Goal: Find contact information: Find contact information

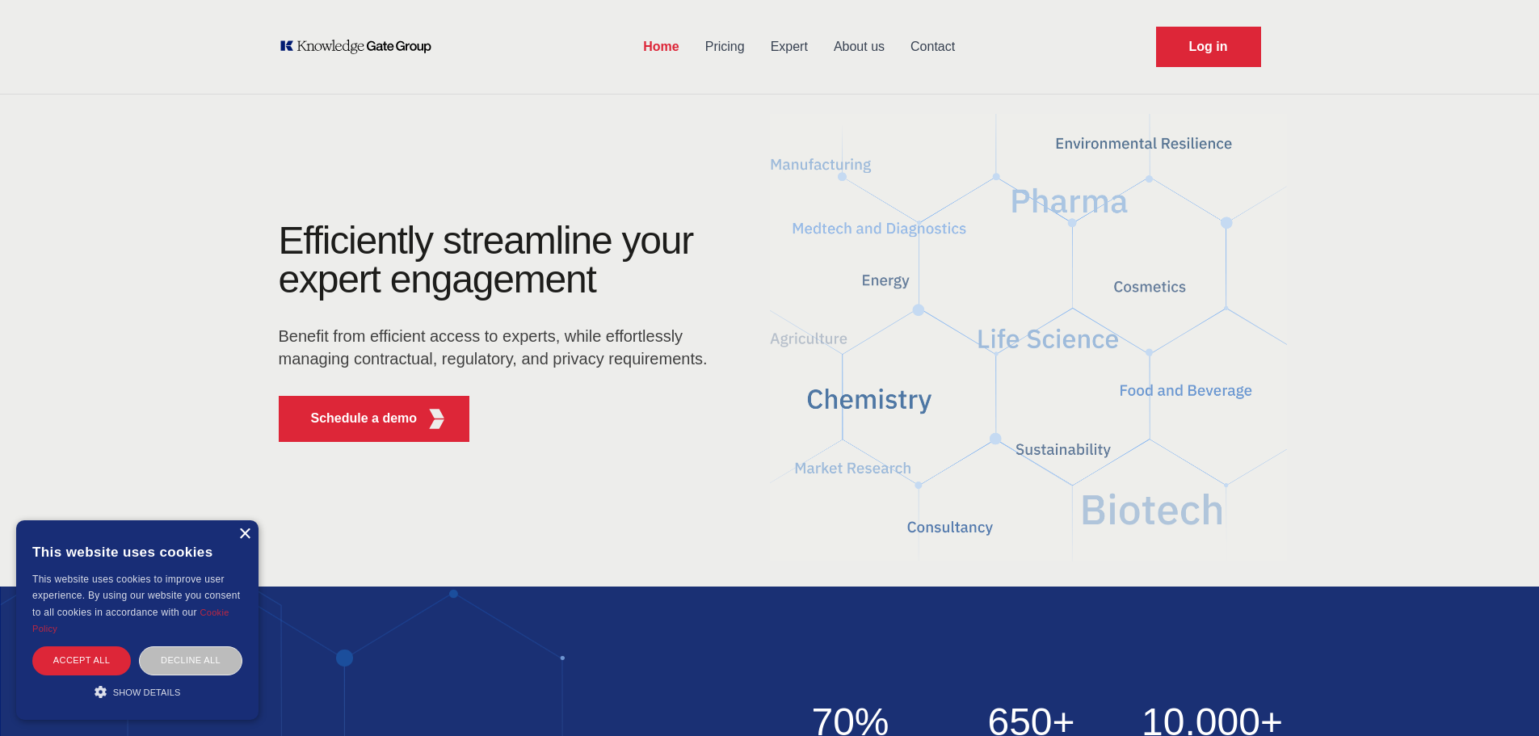
click at [246, 539] on div "×" at bounding box center [244, 534] width 12 height 12
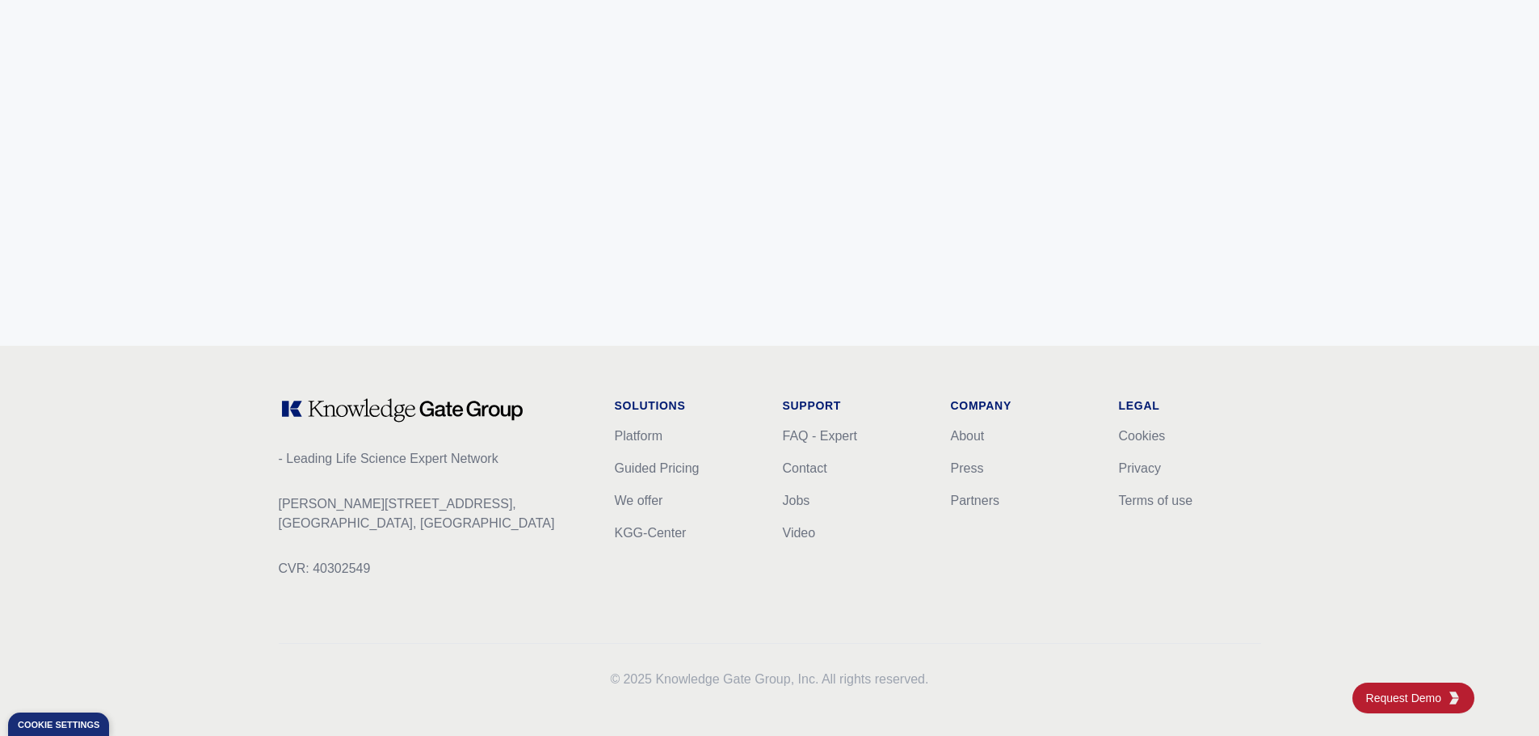
scroll to position [6391, 0]
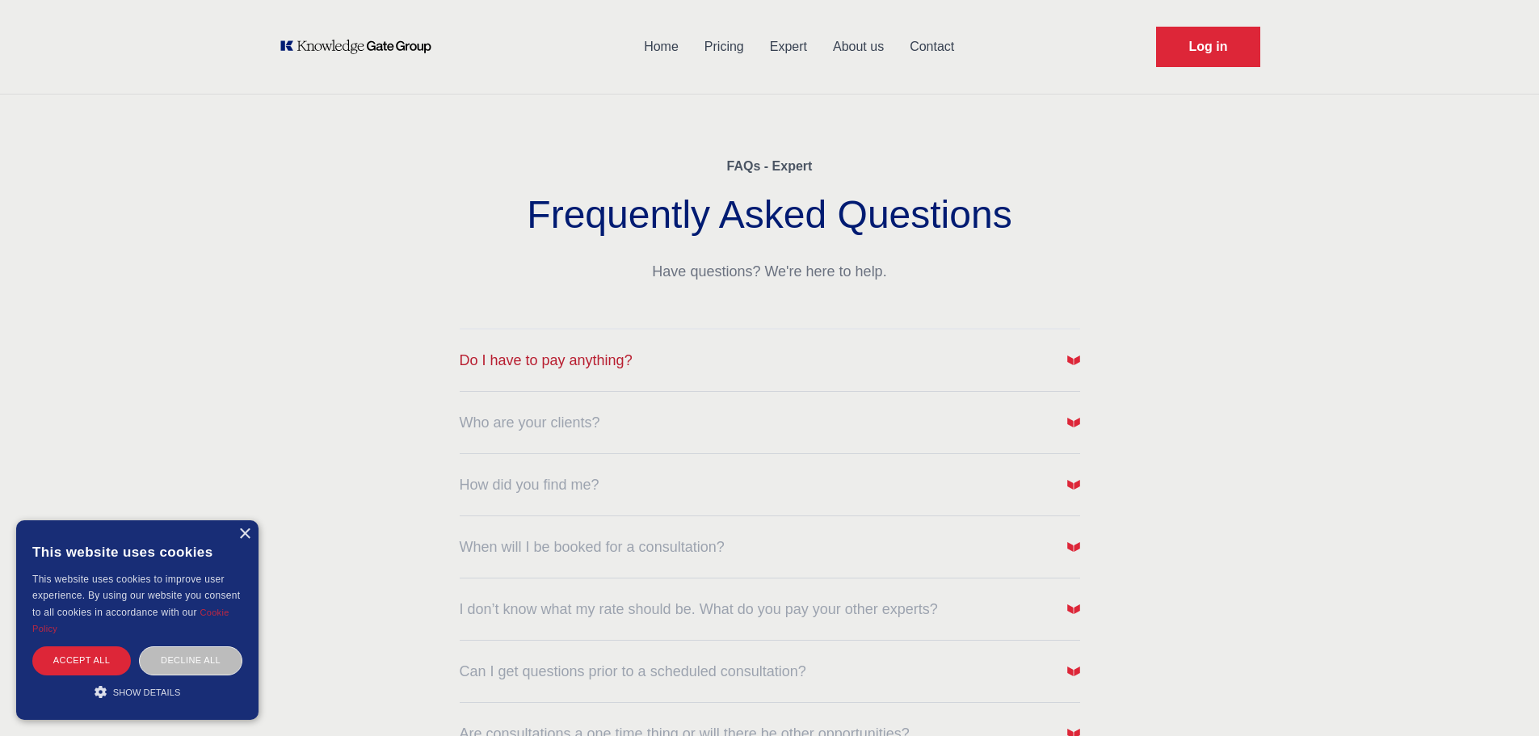
click at [647, 365] on button "Do I have to pay anything?" at bounding box center [770, 360] width 620 height 23
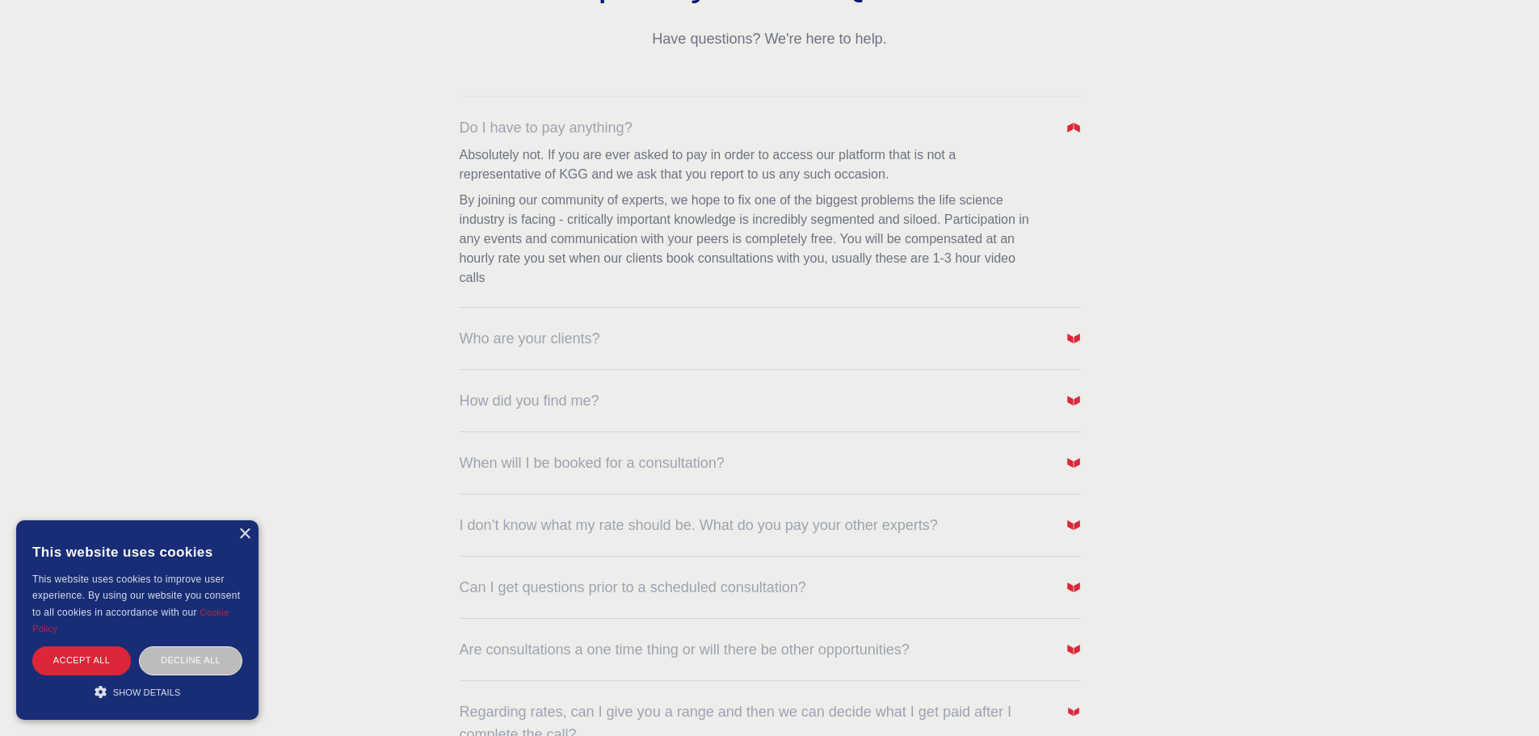
scroll to position [242, 0]
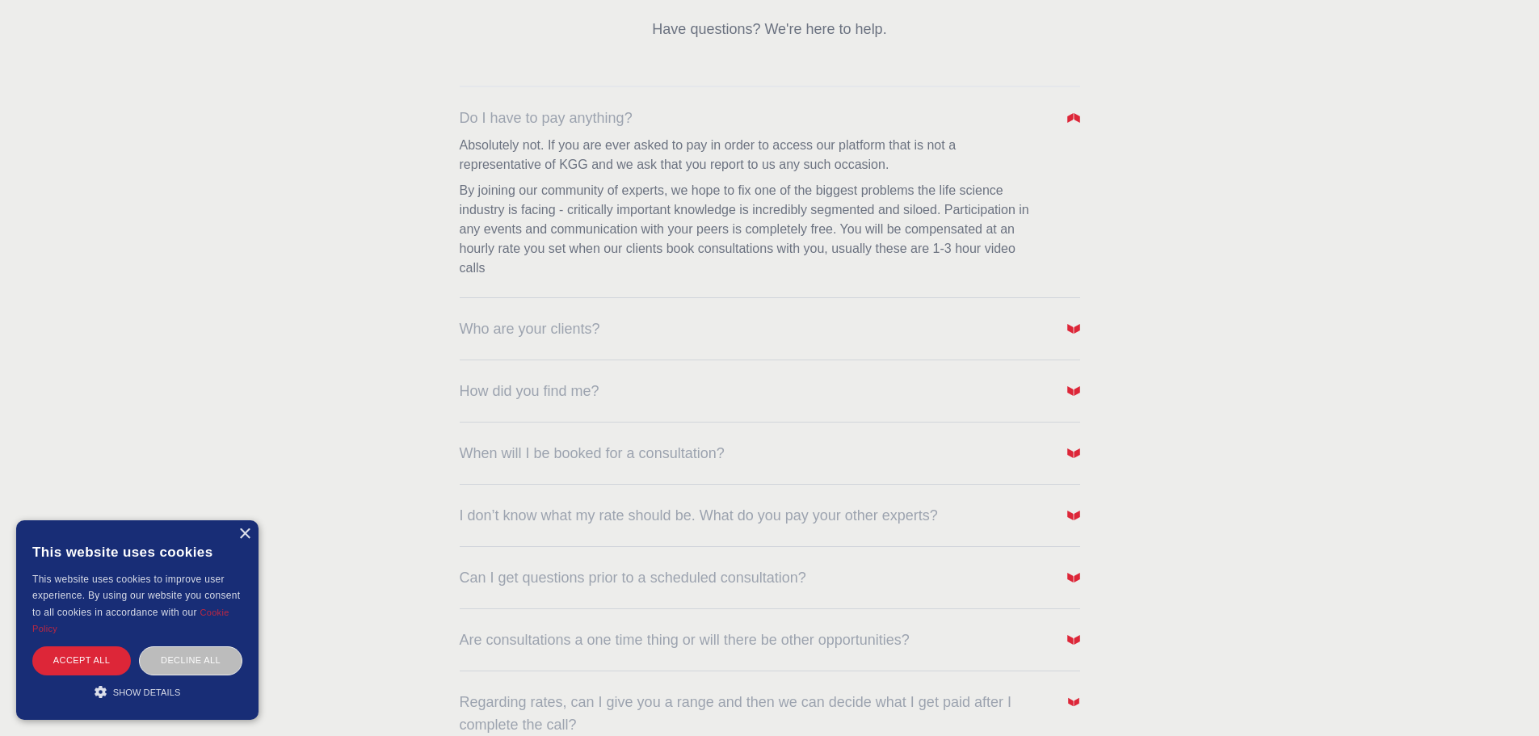
click at [711, 347] on dl "Do I have to pay anything? Absolutely not. If you are ever asked to pay in orde…" at bounding box center [770, 442] width 620 height 712
click at [698, 325] on button "Who are your clients?" at bounding box center [770, 328] width 620 height 23
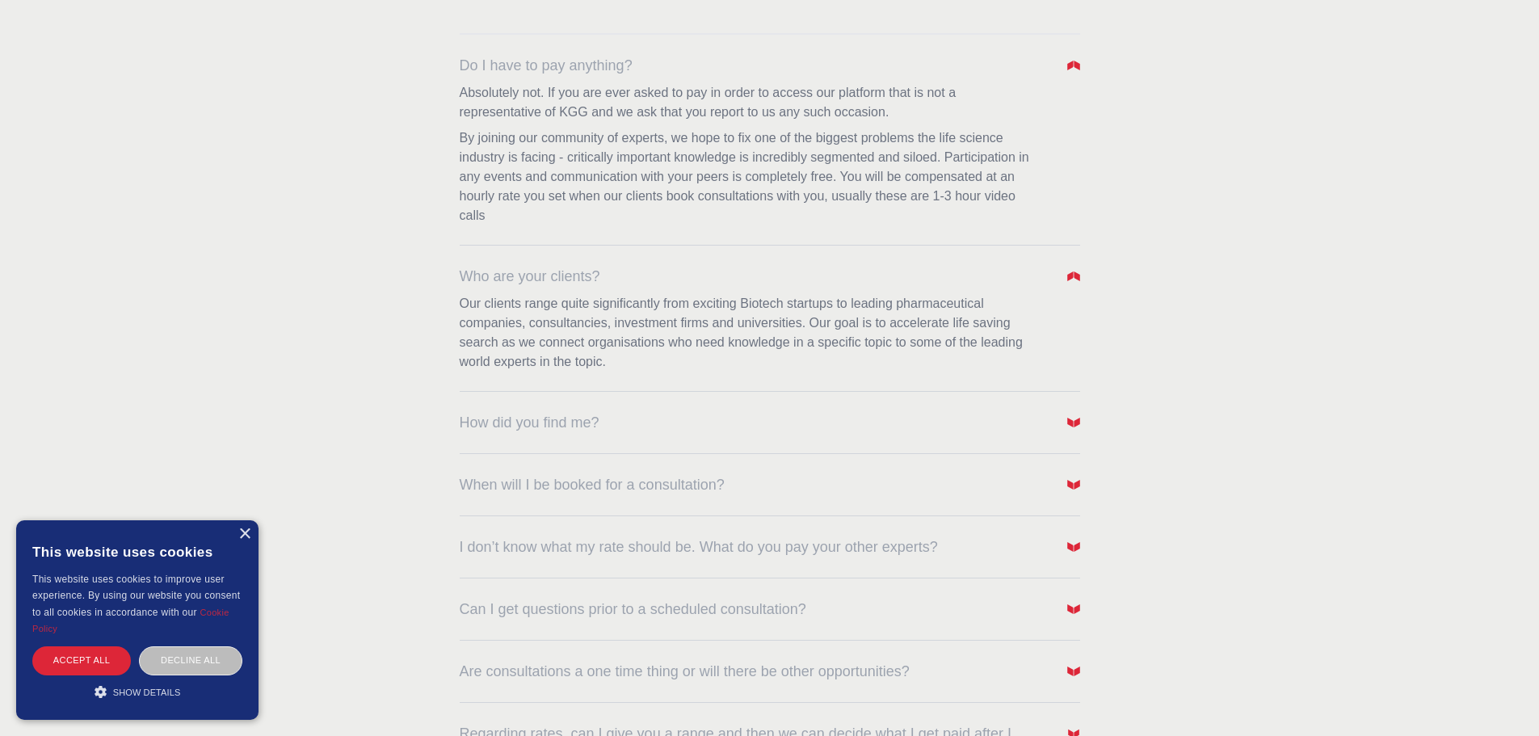
scroll to position [323, 0]
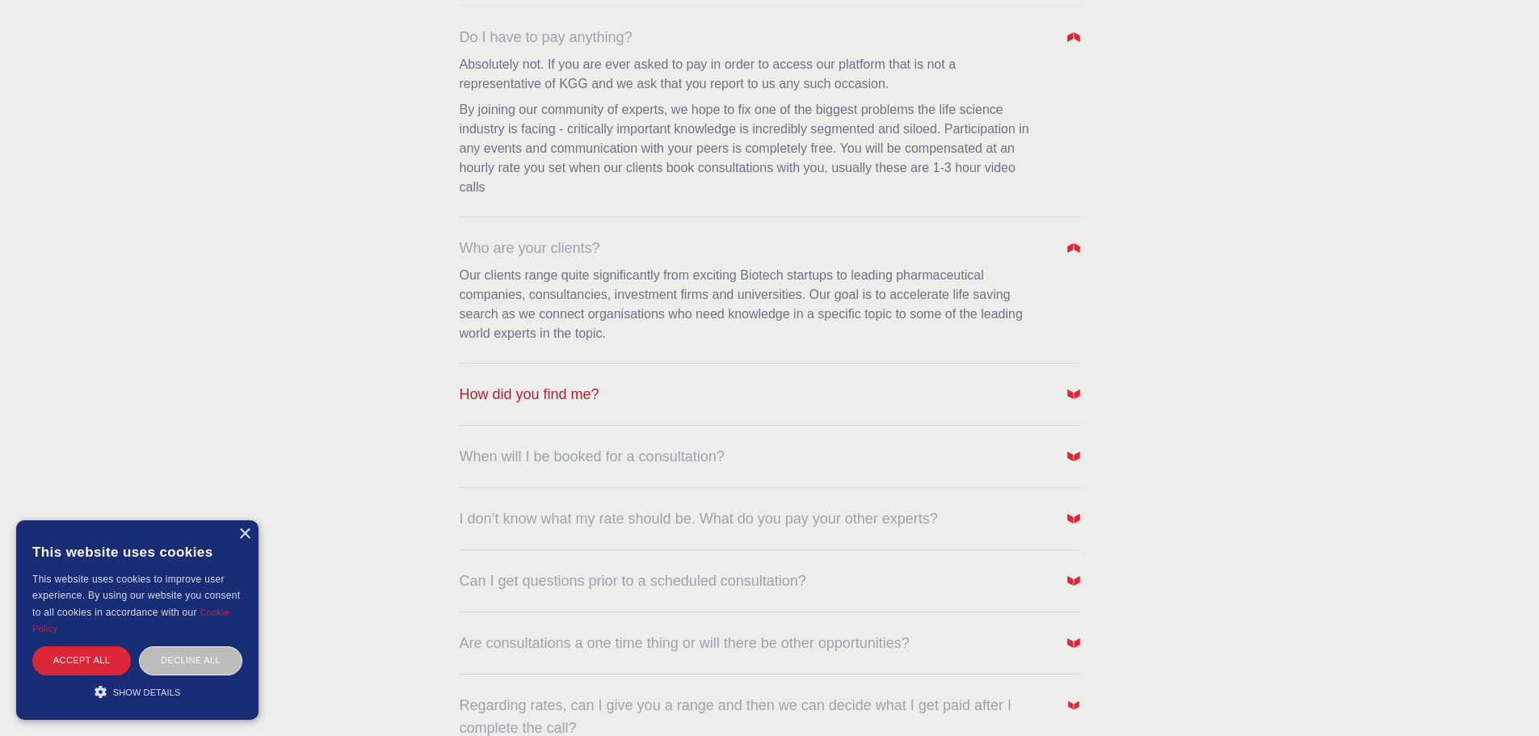
click at [733, 394] on button "How did you find me?" at bounding box center [770, 394] width 620 height 23
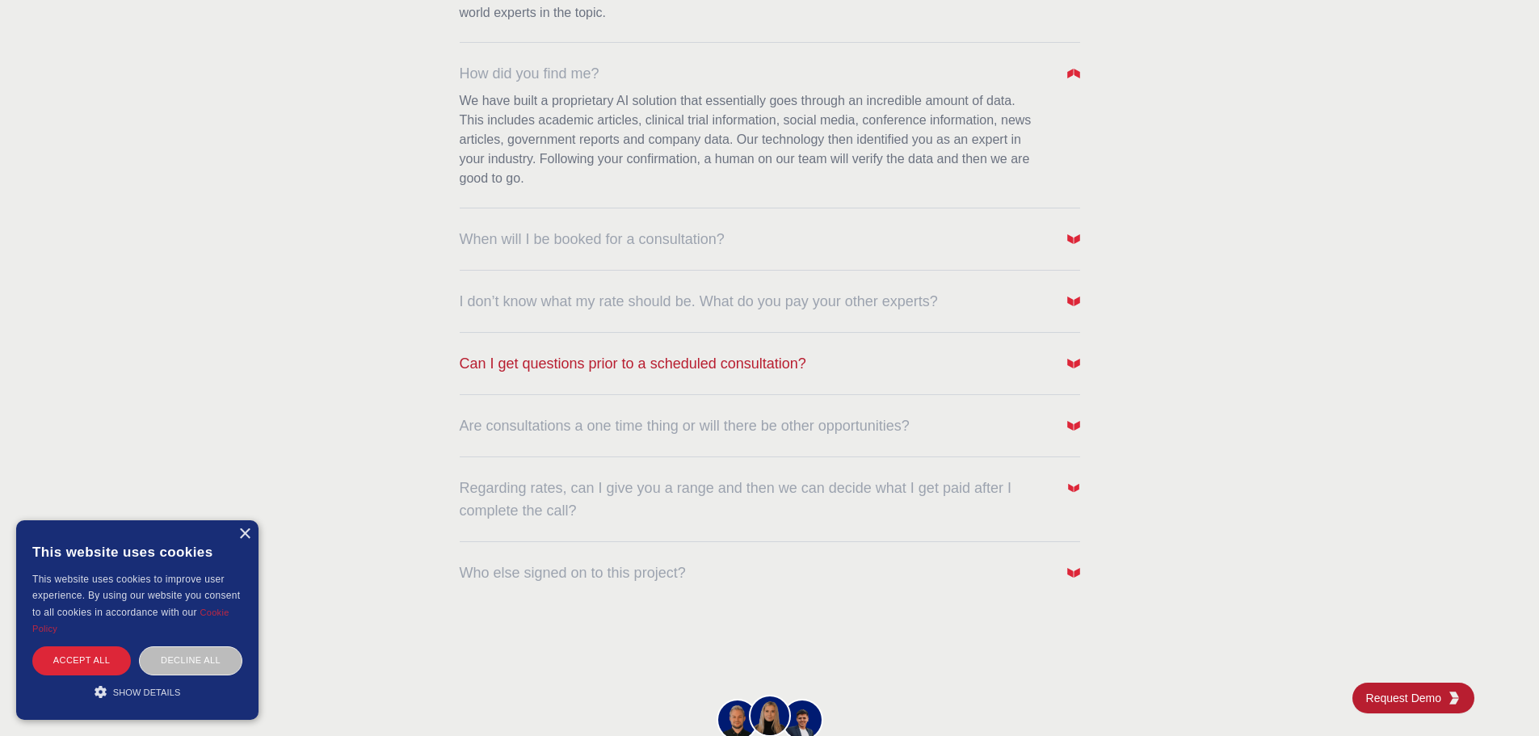
scroll to position [646, 0]
click at [853, 233] on button "When will I be booked for a consultation?" at bounding box center [770, 236] width 620 height 23
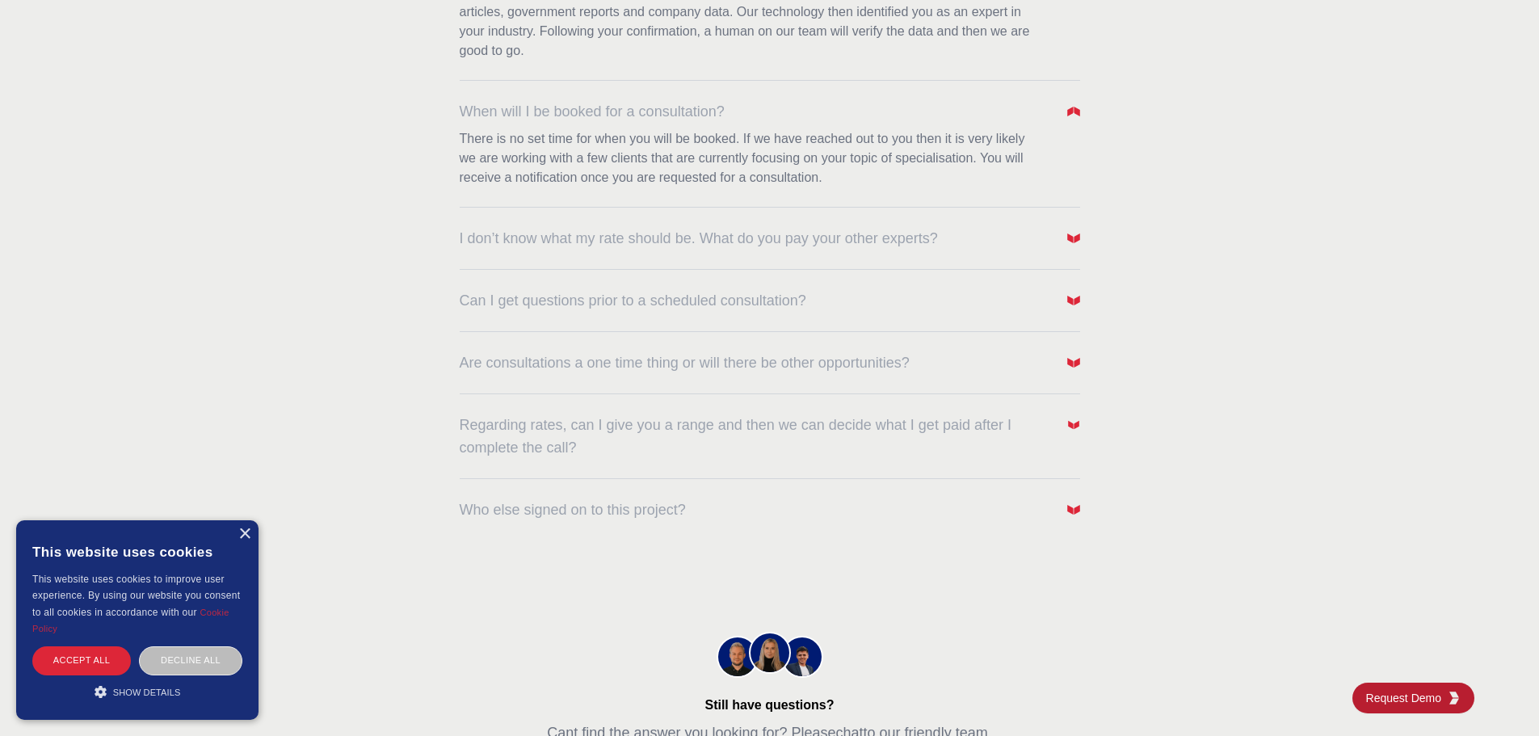
scroll to position [808, 0]
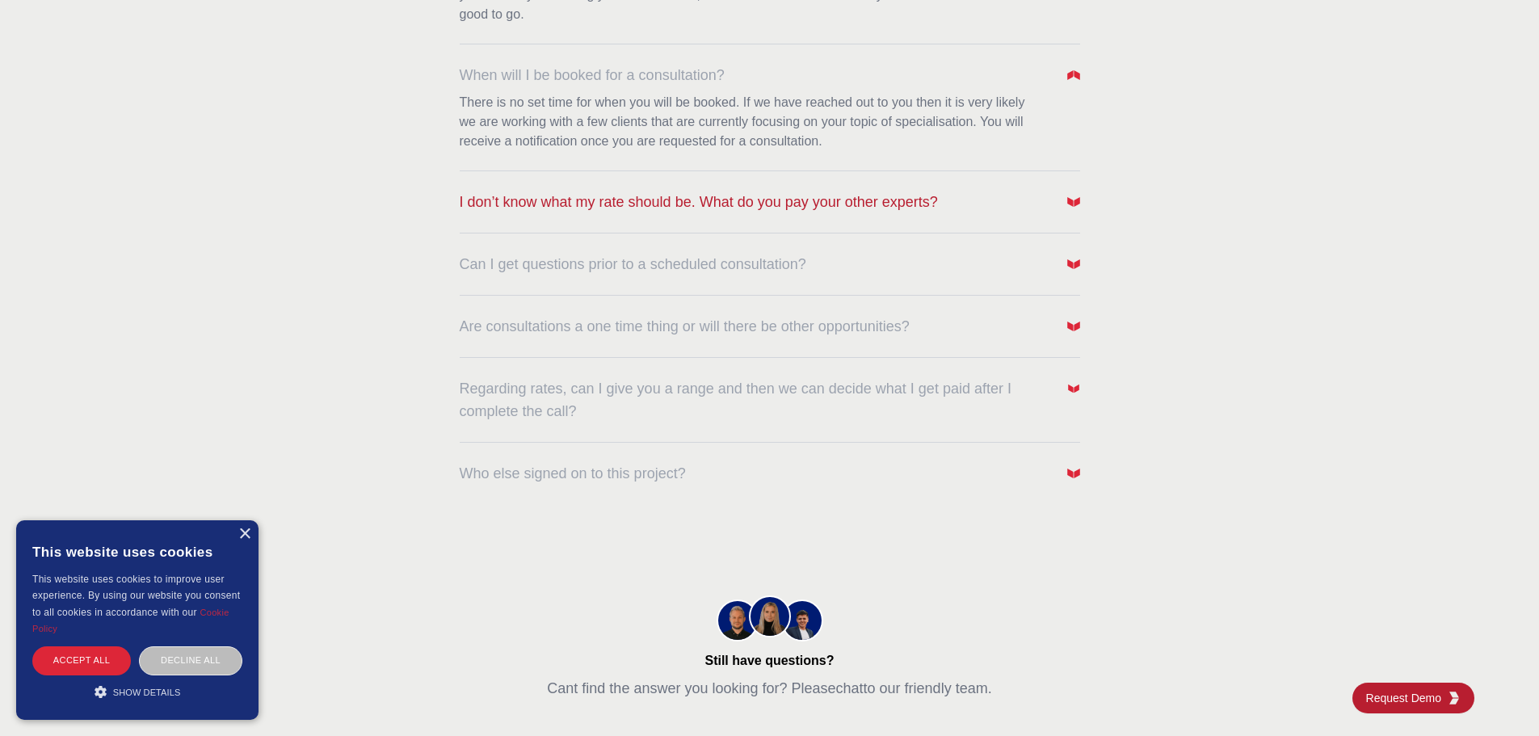
click at [932, 204] on span "I don’t know what my rate should be. What do you pay your other experts?" at bounding box center [699, 202] width 478 height 23
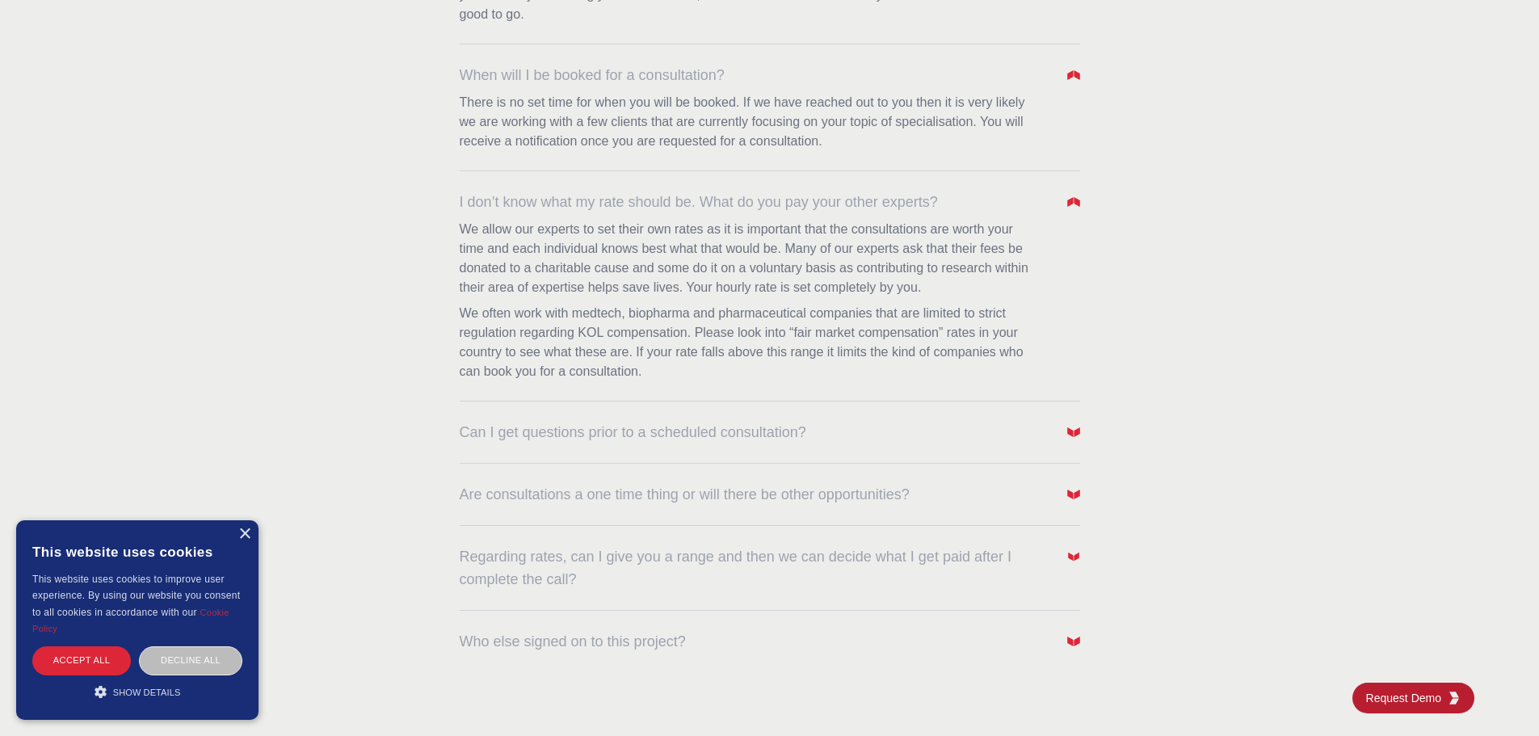
click at [641, 239] on p "We allow our experts to set their own rates as it is important that the consult…" at bounding box center [751, 259] width 582 height 78
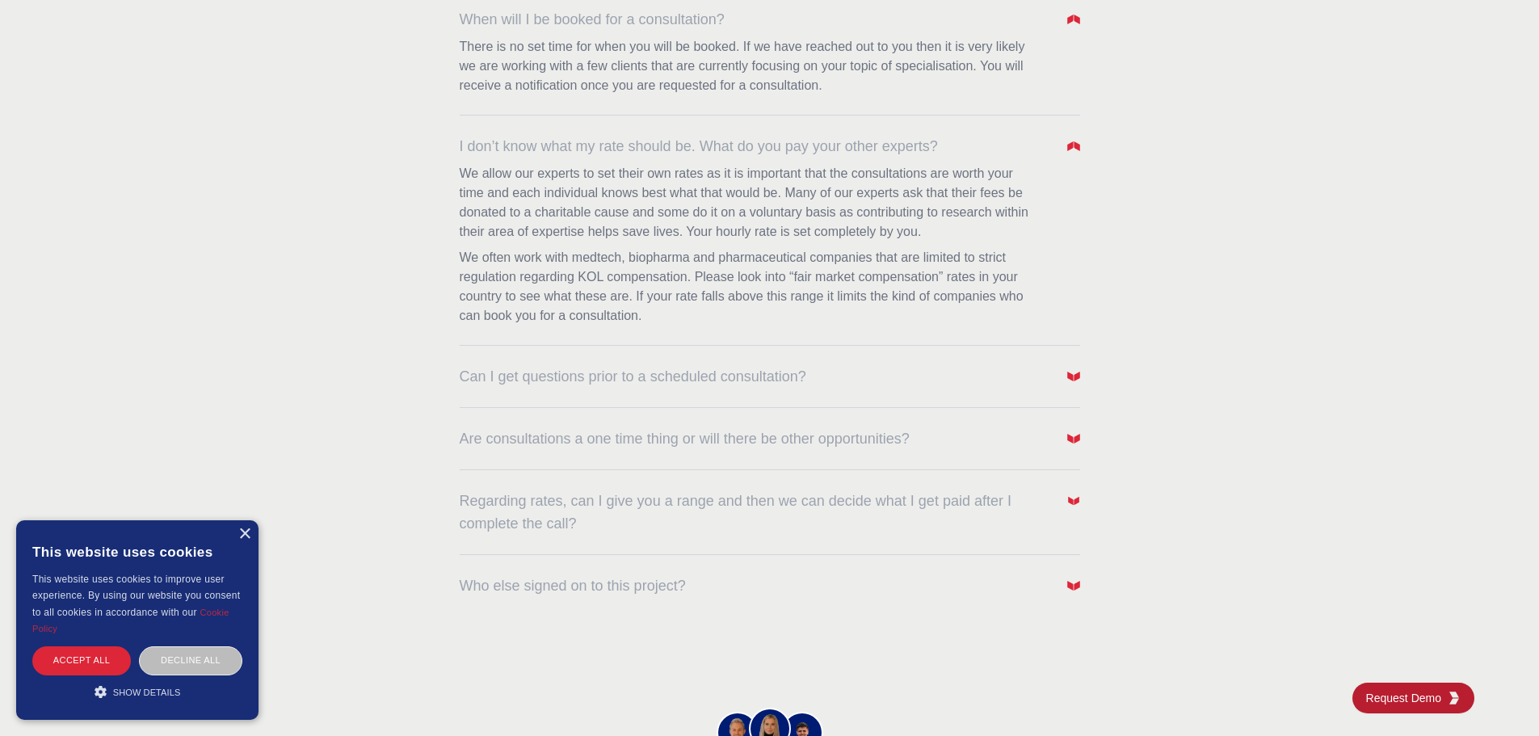
scroll to position [889, 0]
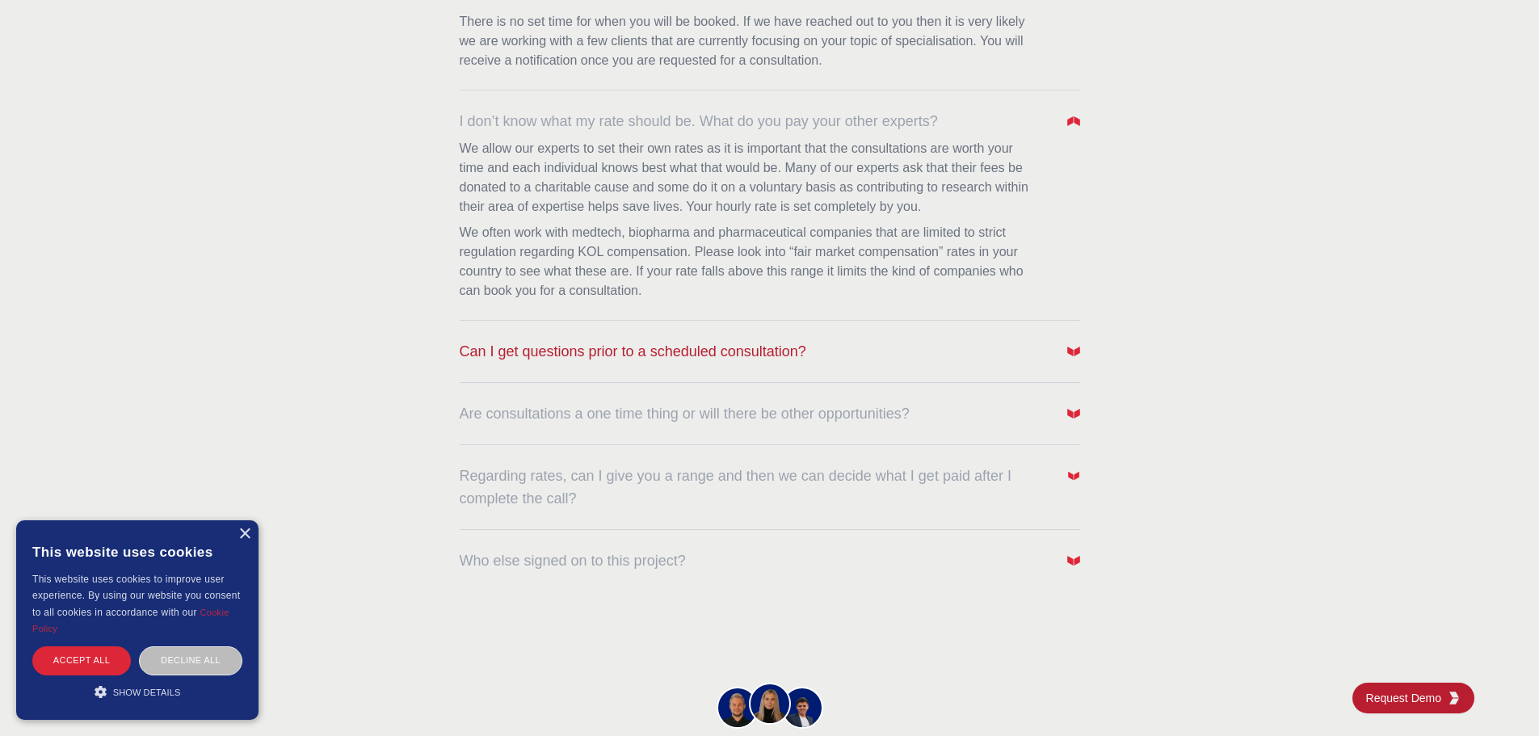
click at [860, 350] on button "Can I get questions prior to a scheduled consultation?" at bounding box center [770, 351] width 620 height 23
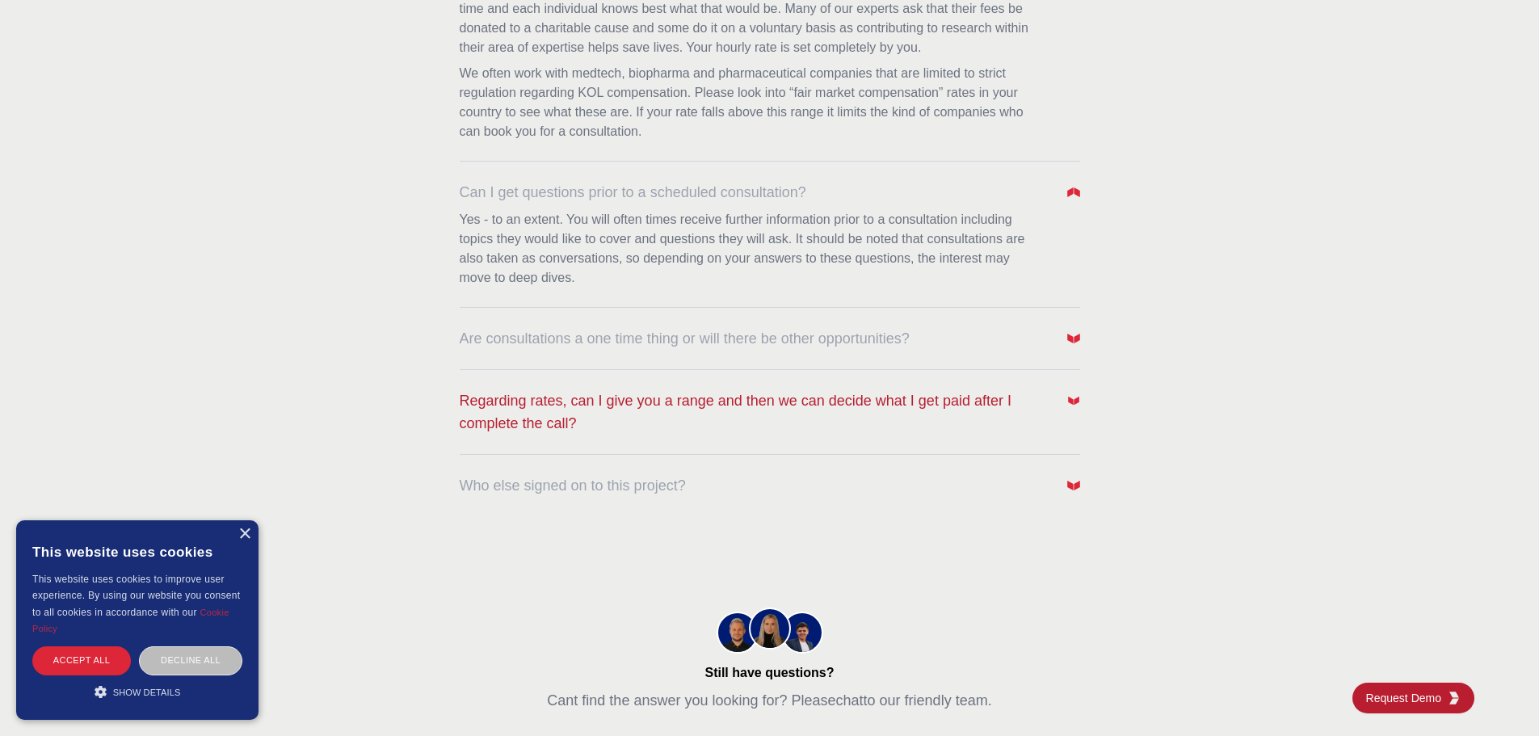
scroll to position [1050, 0]
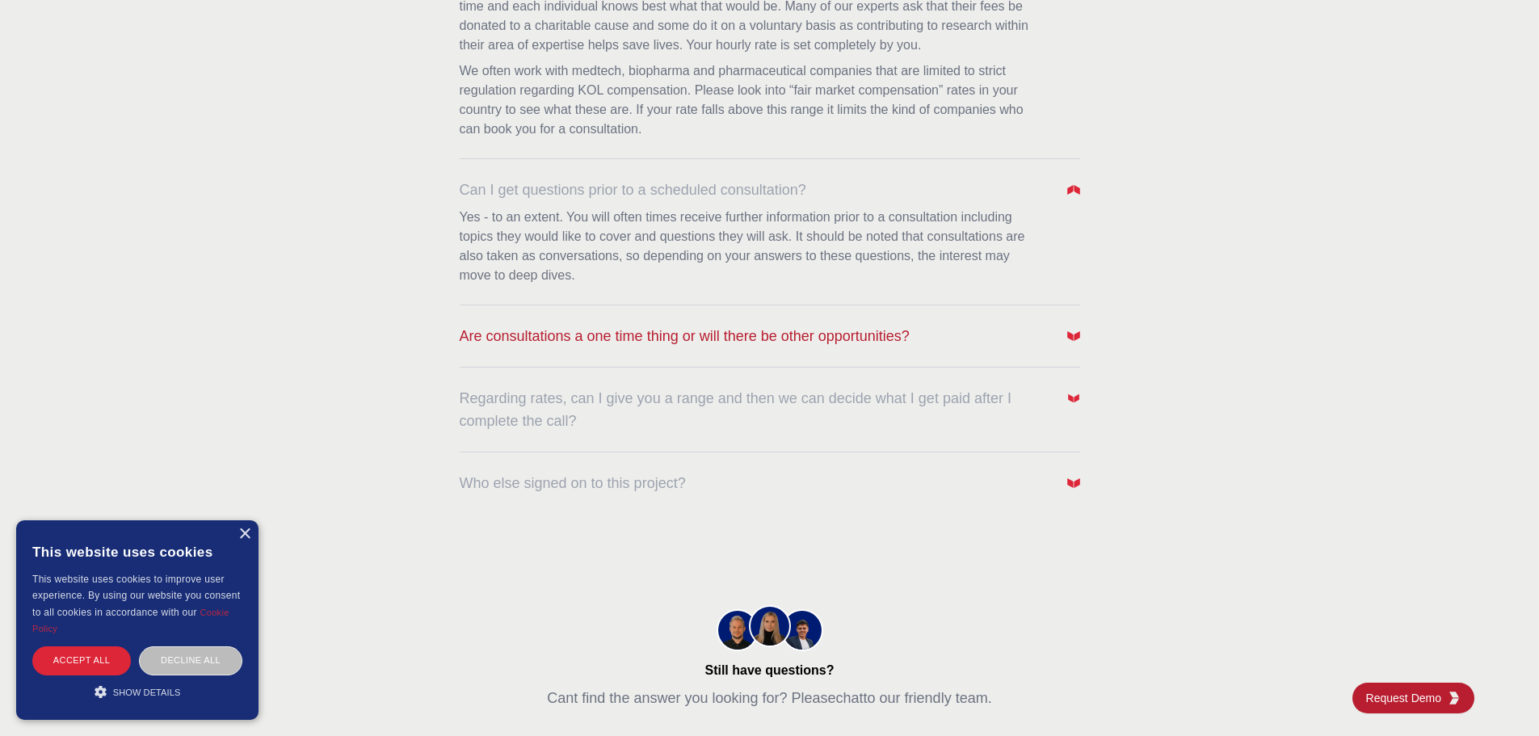
click at [947, 332] on button "Are consultations a one time thing or will there be other opportunities?" at bounding box center [770, 336] width 620 height 23
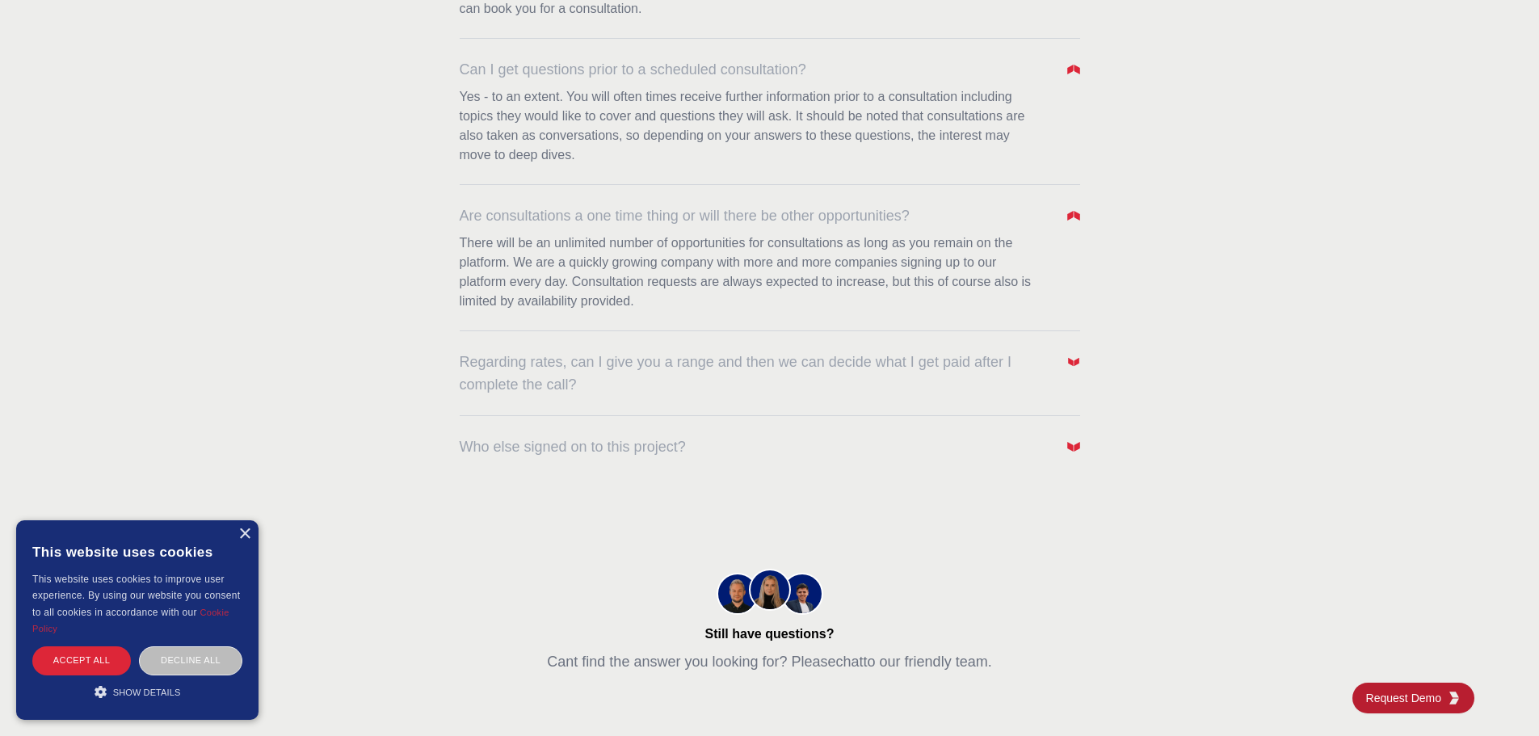
scroll to position [1212, 0]
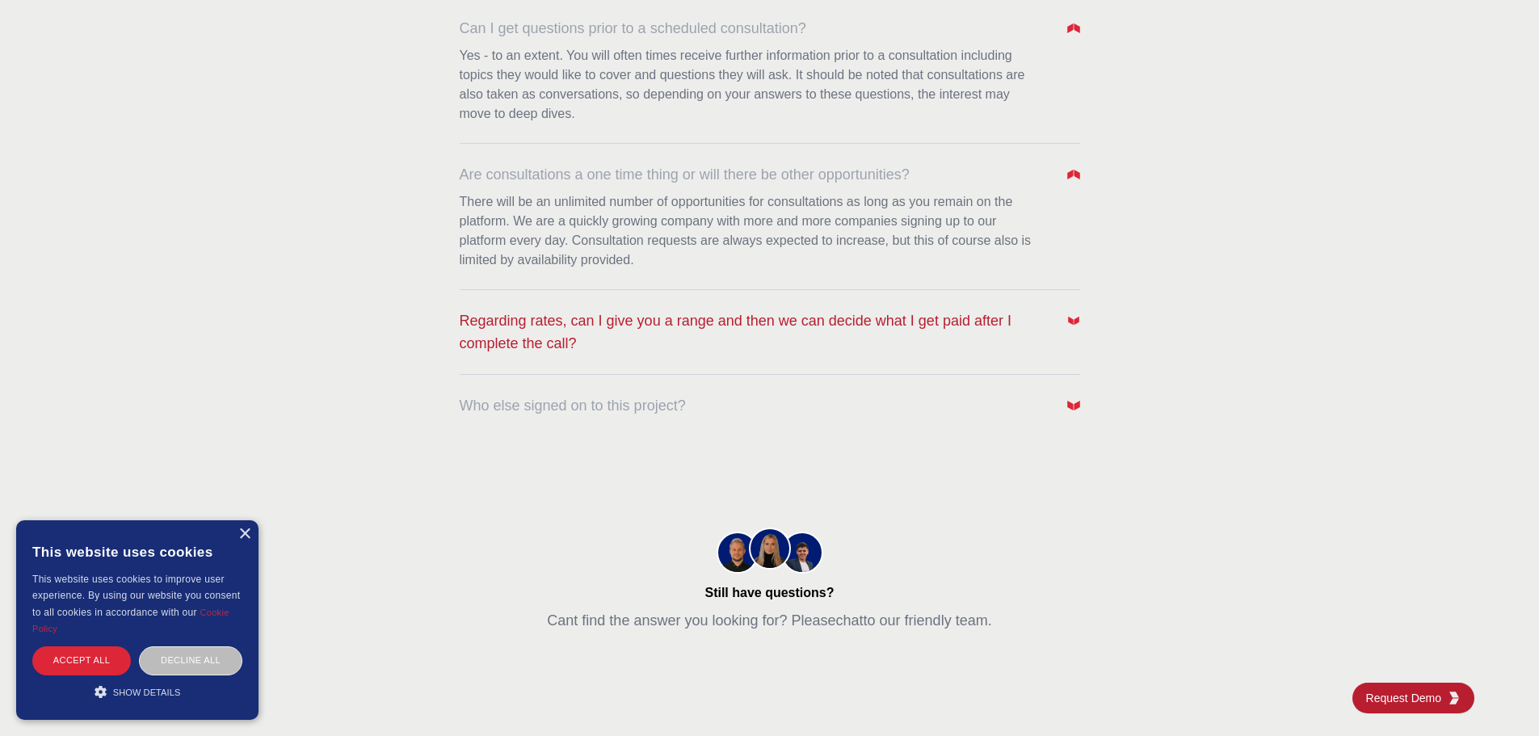
click at [903, 351] on span "Regarding rates, can I give you a range and then we can decide what I get paid …" at bounding box center [755, 331] width 590 height 45
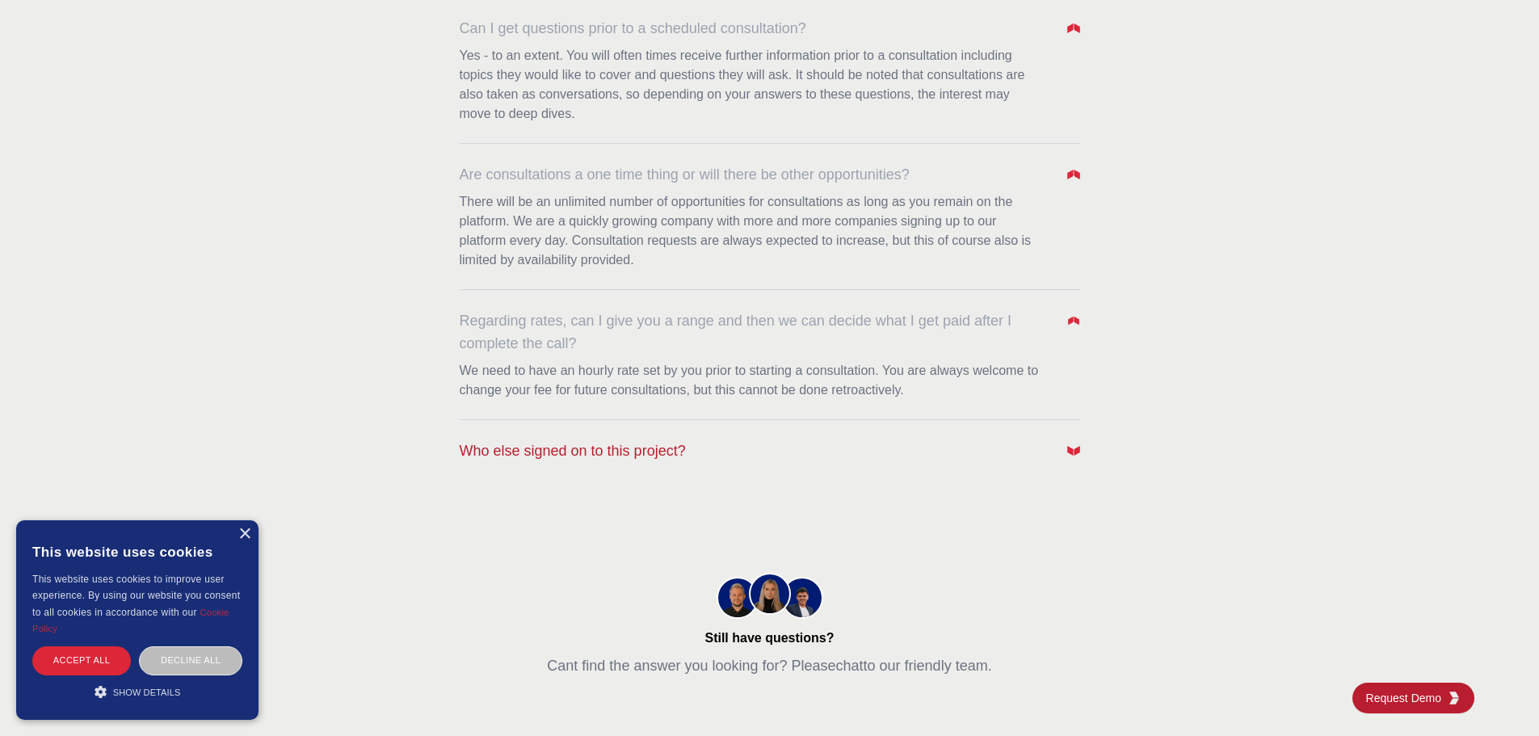
click at [872, 440] on button "Who else signed on to this project?" at bounding box center [770, 450] width 620 height 23
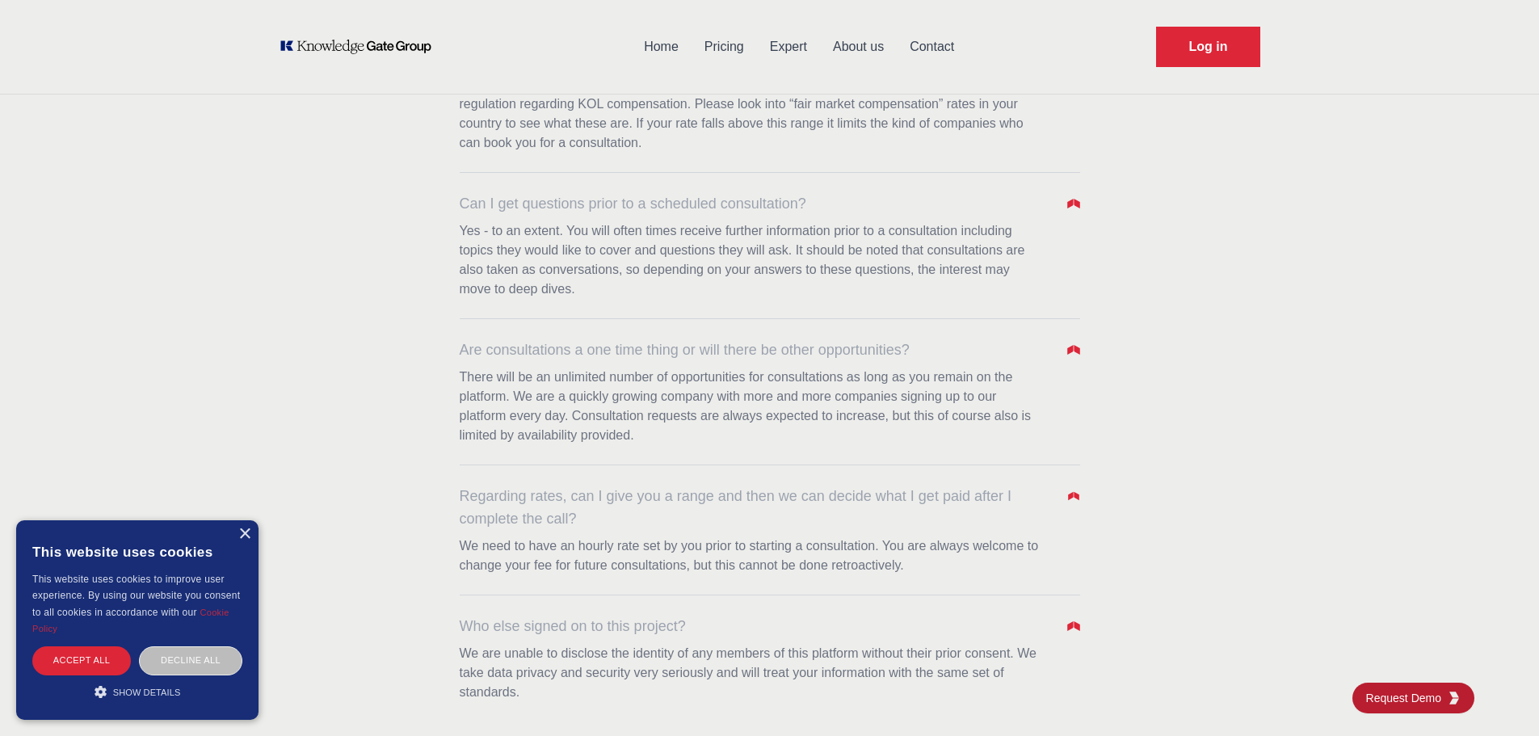
scroll to position [808, 0]
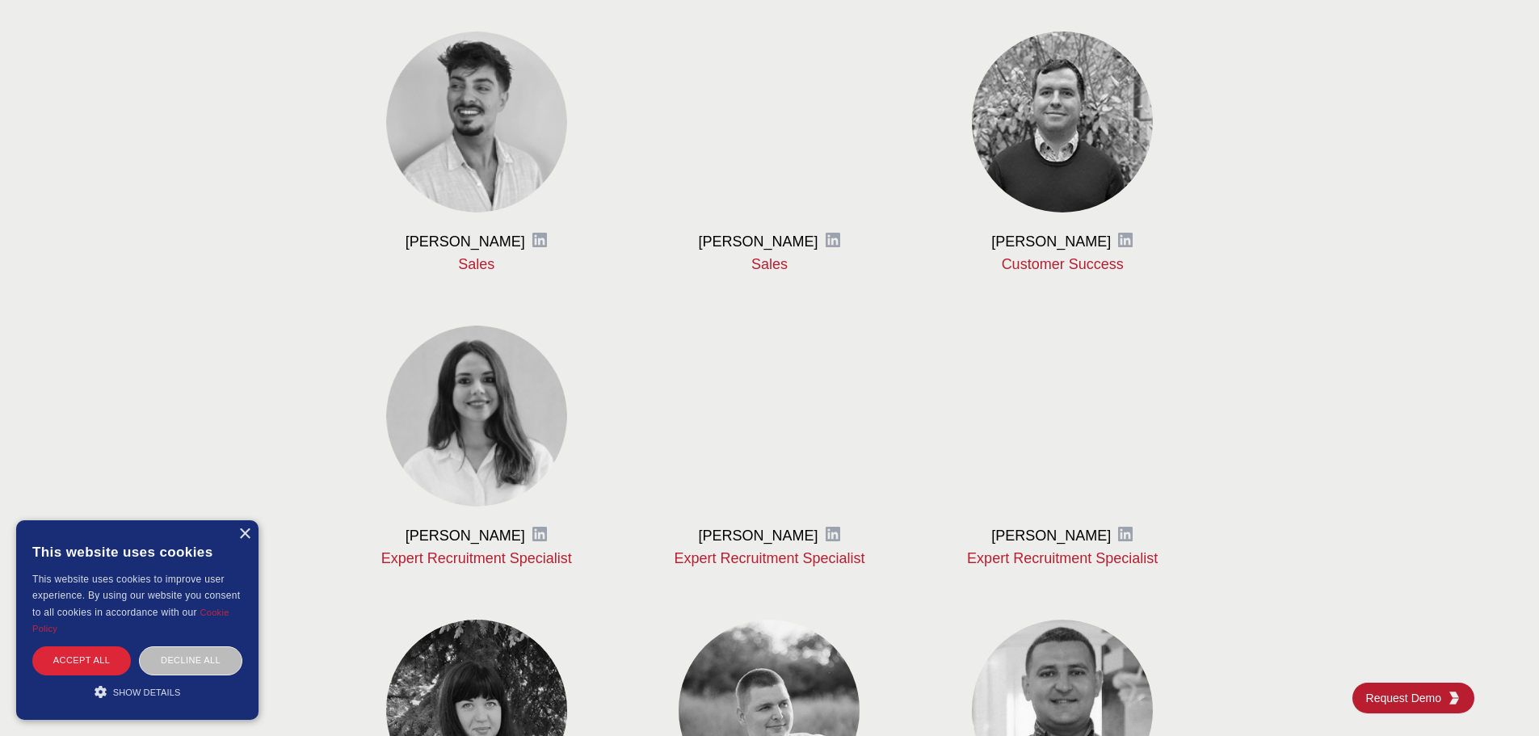
scroll to position [1131, 0]
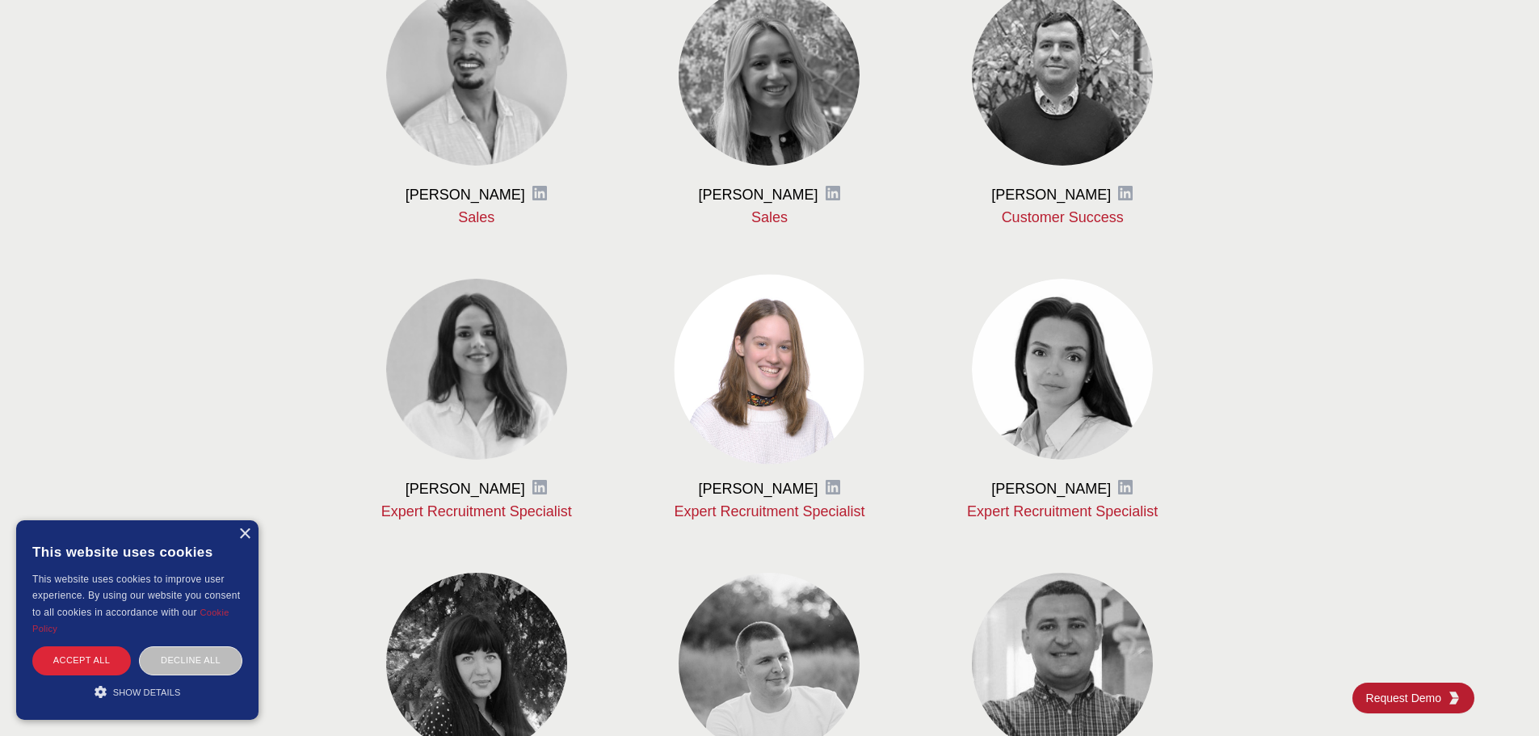
drag, startPoint x: 761, startPoint y: 372, endPoint x: 679, endPoint y: 457, distance: 117.7
click at [679, 457] on span at bounding box center [770, 369] width 190 height 190
click at [754, 396] on img at bounding box center [770, 369] width 190 height 190
click at [792, 510] on p "Expert Recruitment Specialist" at bounding box center [770, 511] width 242 height 19
click at [828, 488] on icon at bounding box center [833, 487] width 15 height 15
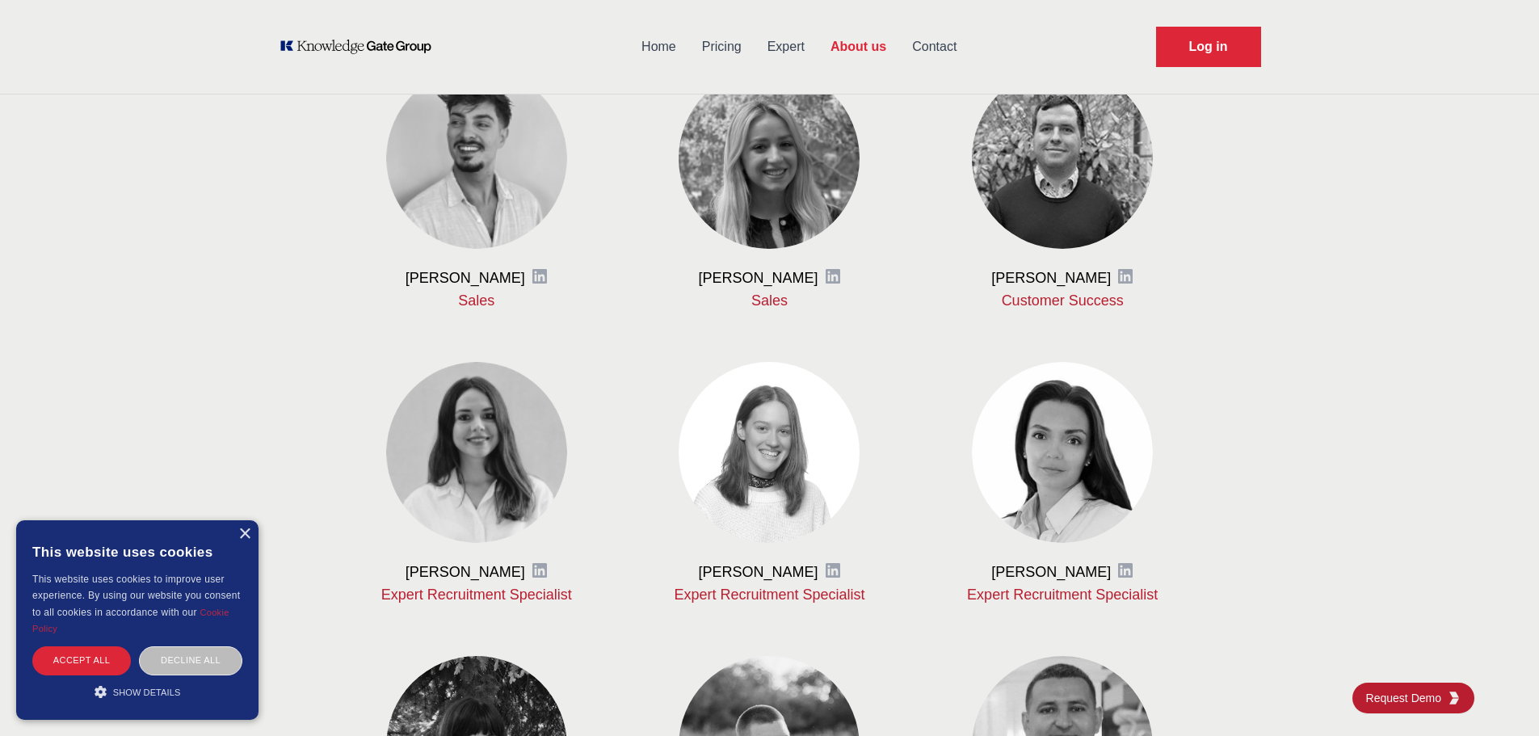
scroll to position [969, 0]
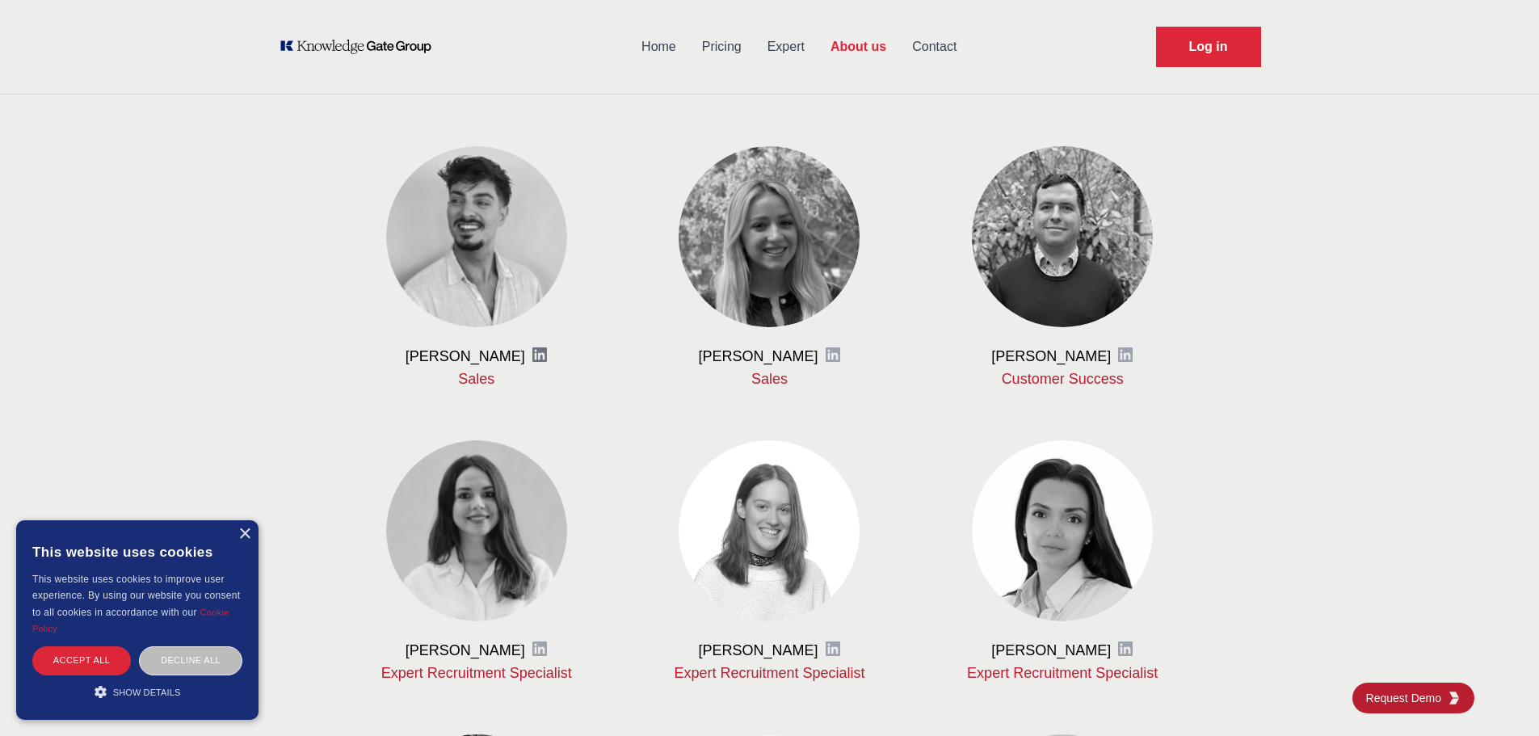
click at [538, 351] on icon at bounding box center [539, 354] width 15 height 15
click at [830, 652] on icon at bounding box center [833, 649] width 16 height 16
drag, startPoint x: 700, startPoint y: 647, endPoint x: 809, endPoint y: 655, distance: 108.5
click at [809, 655] on div "Daryna Podoliak LinkedIn" at bounding box center [770, 650] width 242 height 19
copy h3 "Daryna Podoliak"
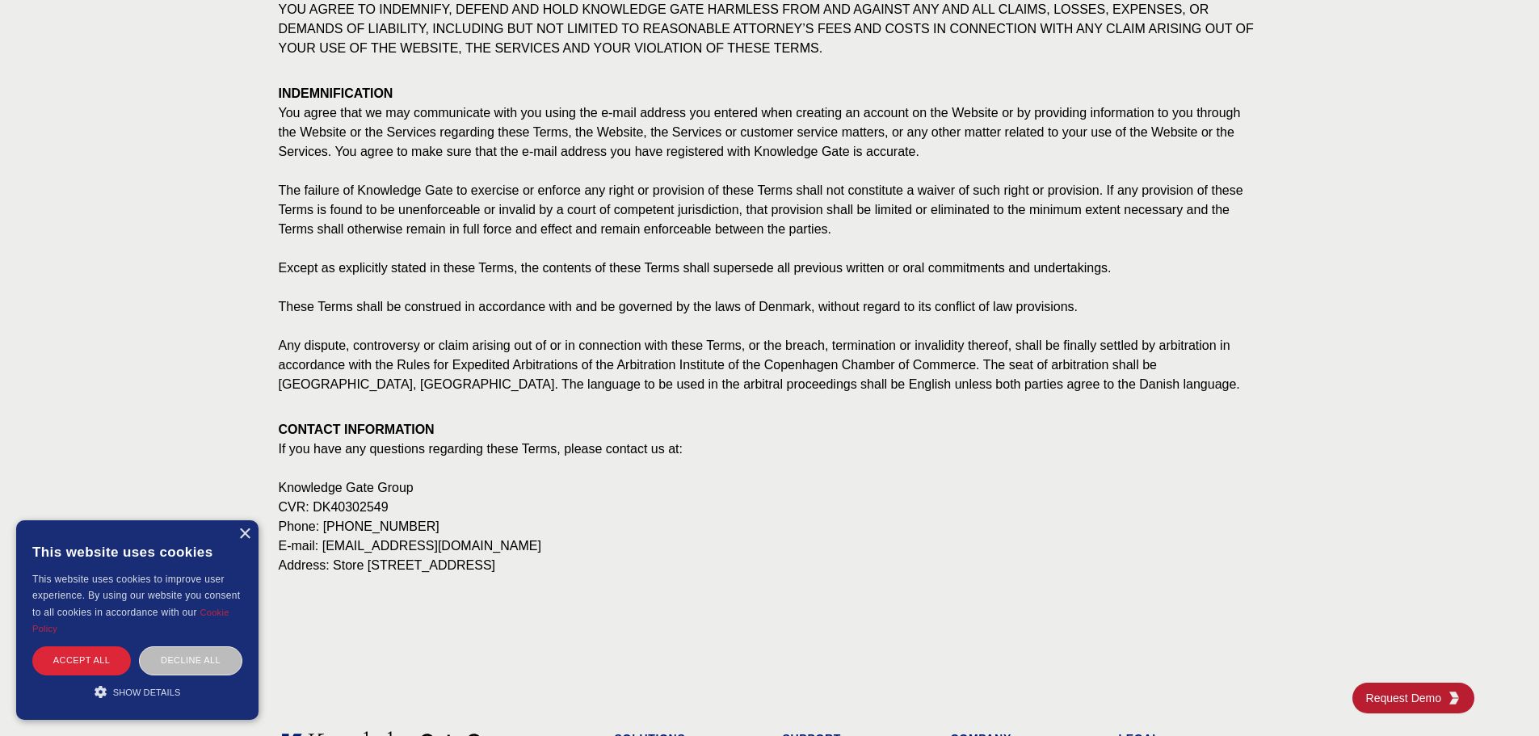
scroll to position [2666, 0]
